Goal: Task Accomplishment & Management: Use online tool/utility

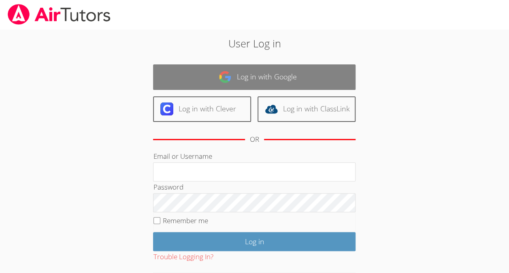
click at [292, 77] on link "Log in with Google" at bounding box center [254, 77] width 203 height 26
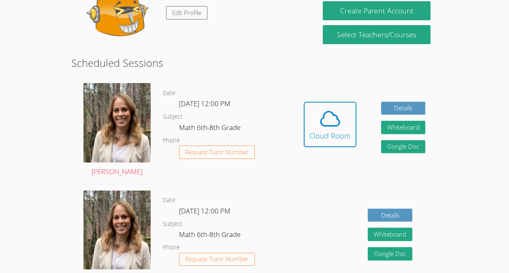
scroll to position [105, 0]
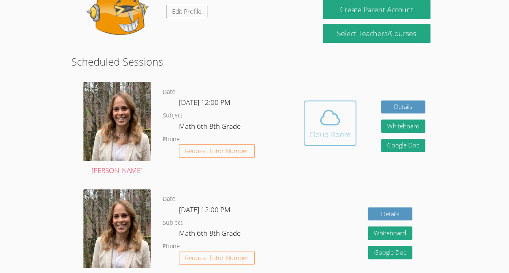
click at [323, 123] on icon at bounding box center [330, 117] width 19 height 14
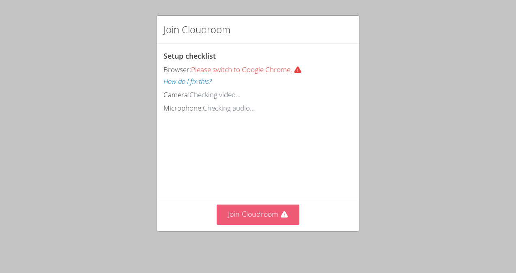
click at [239, 213] on button "Join Cloudroom" at bounding box center [257, 215] width 83 height 20
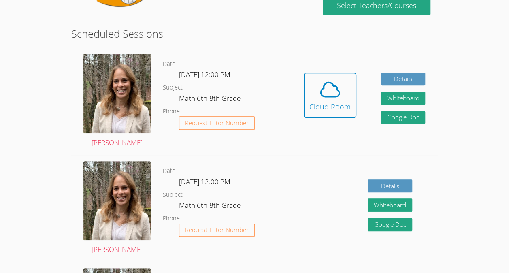
scroll to position [135, 0]
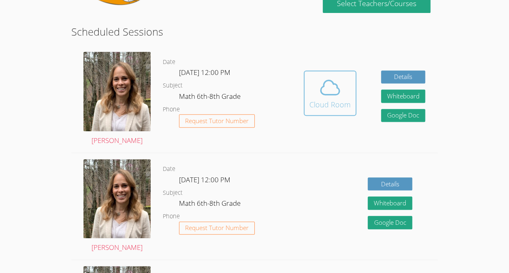
click at [322, 91] on icon at bounding box center [330, 87] width 23 height 23
click at [337, 99] on div "Cloud Room" at bounding box center [330, 104] width 41 height 11
click at [336, 89] on icon at bounding box center [330, 87] width 23 height 23
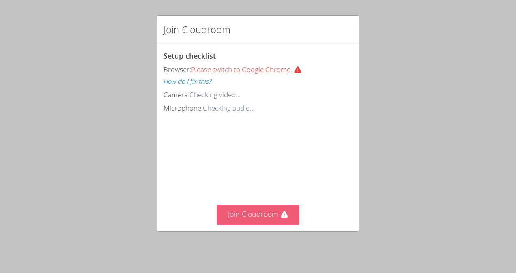
click at [250, 208] on button "Join Cloudroom" at bounding box center [257, 215] width 83 height 20
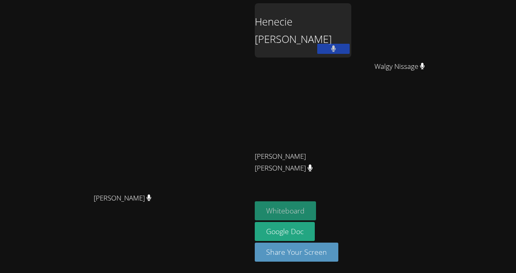
click at [316, 213] on button "Whiteboard" at bounding box center [285, 210] width 61 height 19
click at [351, 34] on div "Henecie Charles" at bounding box center [303, 30] width 96 height 54
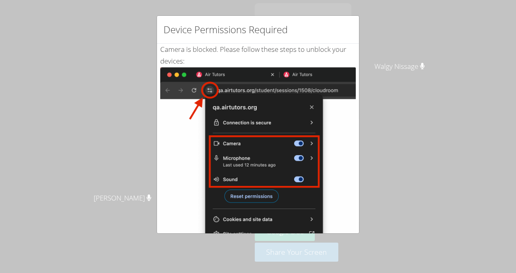
click at [350, 230] on div "Camera is blocked . Please follow these steps to unblock your devices: Click th…" at bounding box center [258, 196] width 202 height 305
click at [372, 233] on div "Device Permissions Required Camera is blocked . Please follow these steps to un…" at bounding box center [258, 136] width 516 height 273
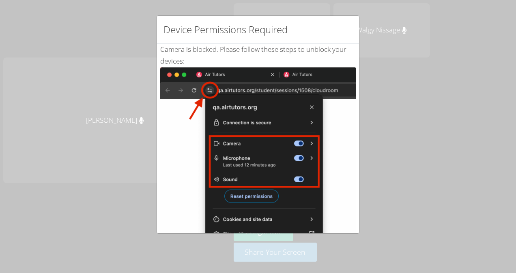
click at [351, 231] on div "Camera is blocked . Please follow these steps to unblock your devices: Click th…" at bounding box center [258, 196] width 202 height 305
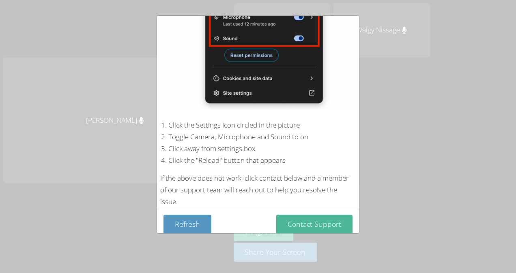
click at [322, 216] on button "Contact Support" at bounding box center [314, 224] width 76 height 19
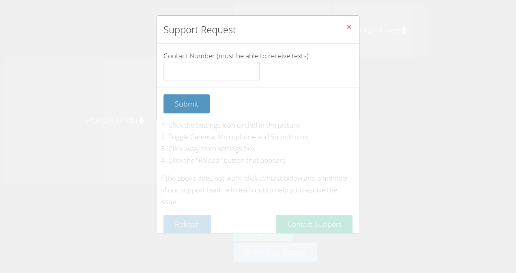
click at [343, 23] on button "Close" at bounding box center [349, 28] width 20 height 25
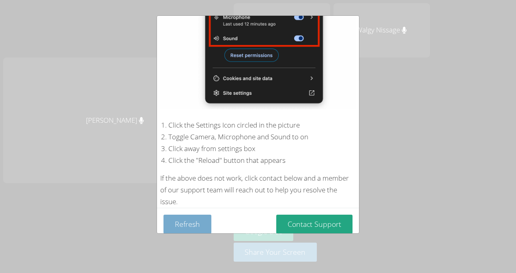
click at [185, 216] on button "Refresh" at bounding box center [187, 224] width 48 height 19
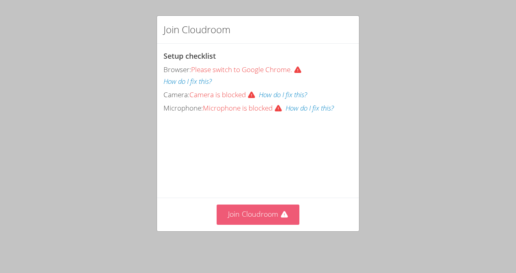
click at [270, 216] on button "Join Cloudroom" at bounding box center [257, 215] width 83 height 20
click at [273, 221] on button "Join Cloudroom" at bounding box center [257, 215] width 83 height 20
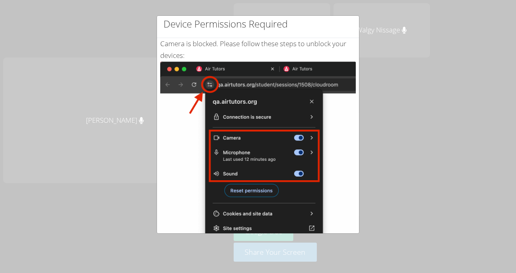
scroll to position [5, 0]
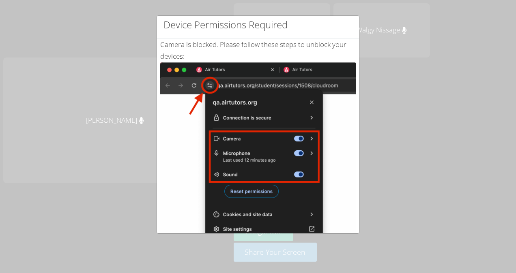
click at [254, 186] on img at bounding box center [257, 153] width 195 height 183
click at [252, 189] on img at bounding box center [257, 153] width 195 height 183
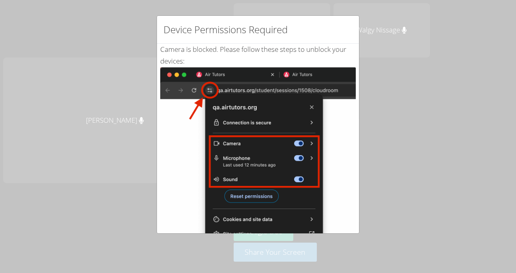
click at [312, 74] on img at bounding box center [257, 158] width 195 height 183
click at [174, 86] on img at bounding box center [257, 158] width 195 height 183
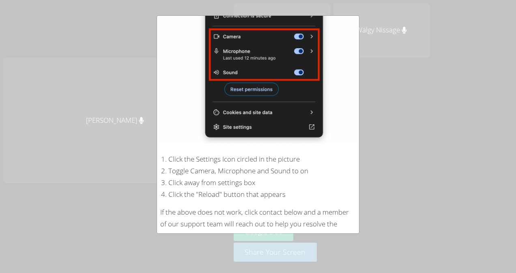
scroll to position [113, 0]
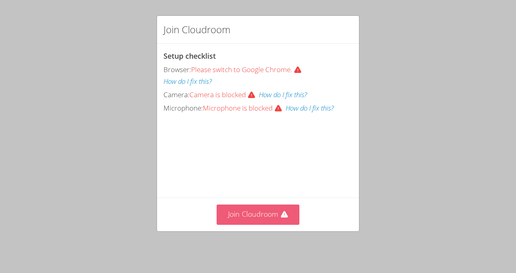
click at [281, 224] on button "Join Cloudroom" at bounding box center [257, 215] width 83 height 20
click at [270, 220] on button "Join Cloudroom" at bounding box center [257, 215] width 83 height 20
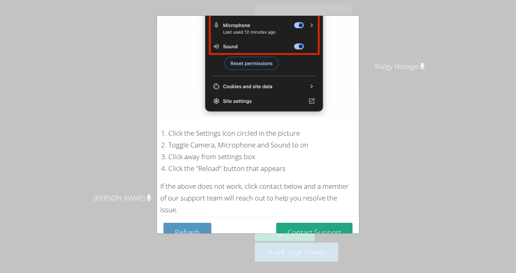
scroll to position [141, 0]
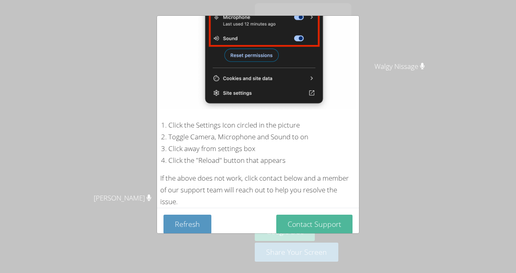
click at [332, 221] on button "Contact Support" at bounding box center [314, 224] width 76 height 19
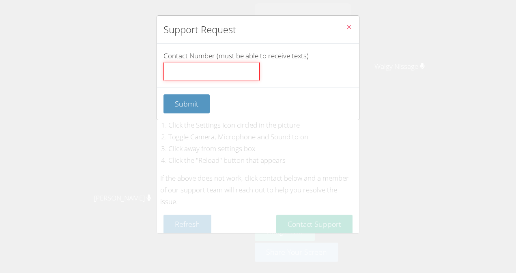
click at [223, 66] on input "Contact Number (must be able to receive texts)" at bounding box center [211, 71] width 96 height 19
click at [345, 26] on icon "Close" at bounding box center [348, 27] width 7 height 7
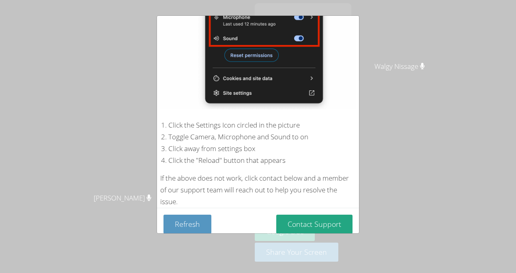
click at [237, 132] on li "Toggle Camera, Microphone and Sound to on" at bounding box center [261, 137] width 187 height 12
click at [227, 155] on li "Click the "Reload" button that appears" at bounding box center [261, 161] width 187 height 12
click at [192, 224] on button "Refresh" at bounding box center [187, 224] width 48 height 19
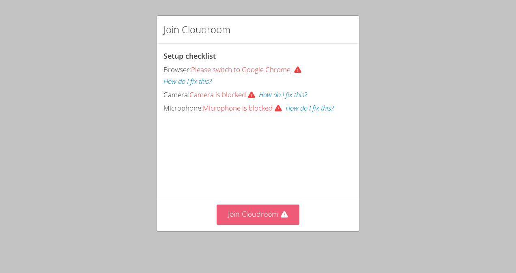
click at [270, 219] on button "Join Cloudroom" at bounding box center [257, 215] width 83 height 20
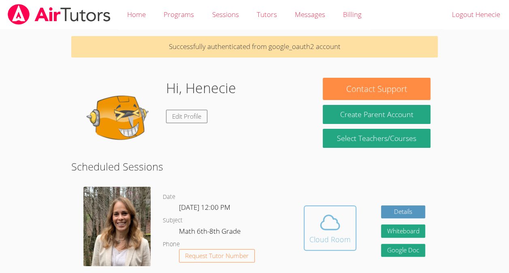
click at [345, 227] on span at bounding box center [330, 222] width 41 height 23
click at [323, 243] on div "Cloud Room" at bounding box center [330, 239] width 41 height 11
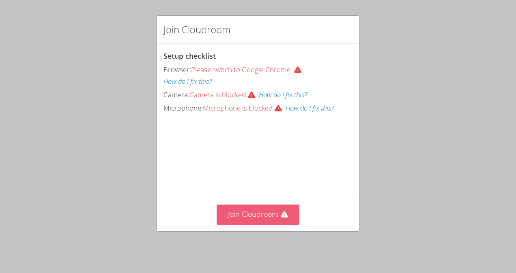
click at [274, 212] on button "Join Cloudroom" at bounding box center [257, 215] width 83 height 20
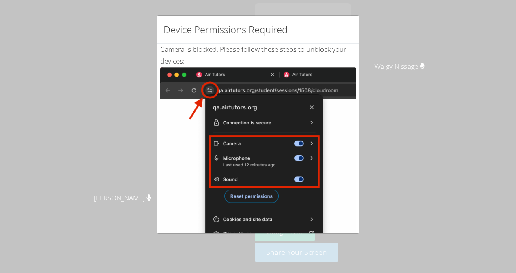
click at [366, 203] on div "Device Permissions Required Camera is blocked . Please follow these steps to un…" at bounding box center [258, 136] width 516 height 273
click at [368, 210] on div "Device Permissions Required Camera is blocked . Please follow these steps to un…" at bounding box center [258, 136] width 516 height 273
click at [370, 211] on div "Device Permissions Required Camera is blocked . Please follow these steps to un…" at bounding box center [258, 136] width 516 height 273
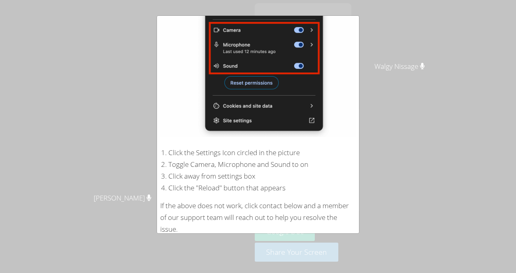
scroll to position [141, 0]
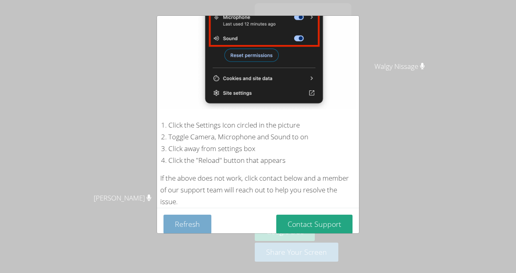
click at [183, 224] on button "Refresh" at bounding box center [187, 224] width 48 height 19
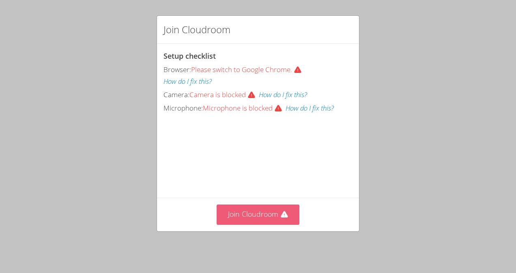
click at [261, 219] on button "Join Cloudroom" at bounding box center [257, 215] width 83 height 20
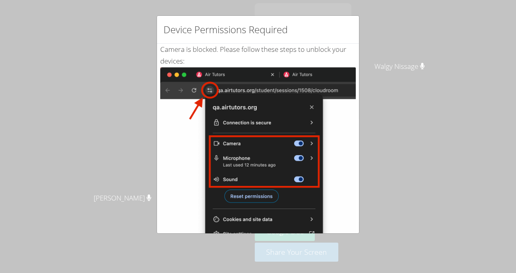
click at [472, 80] on div "Device Permissions Required Camera is blocked . Please follow these steps to un…" at bounding box center [258, 136] width 516 height 273
